Goal: Find specific page/section: Find specific page/section

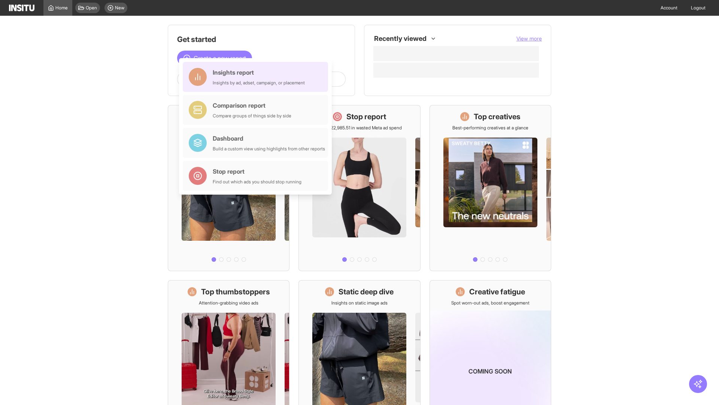
click at [257, 77] on div "Insights report Insights by ad, adset, campaign, or placement" at bounding box center [259, 77] width 92 height 18
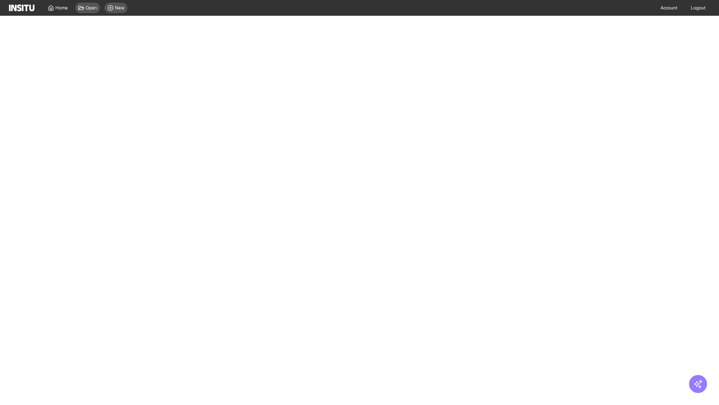
select select "**"
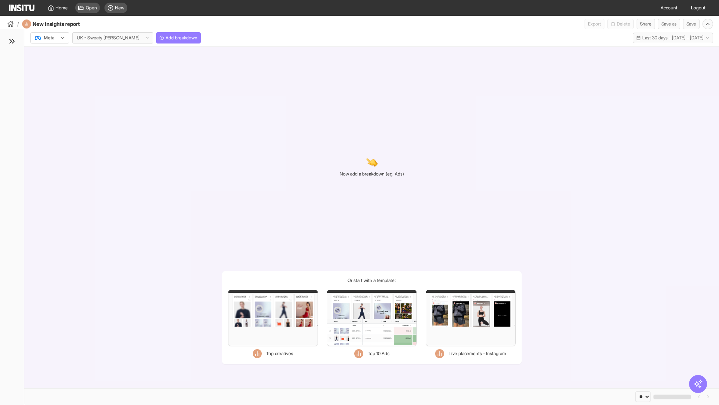
click at [50, 38] on div at bounding box center [44, 37] width 21 height 7
click at [51, 67] on span "TikTok" at bounding box center [50, 66] width 13 height 7
